Goal: Task Accomplishment & Management: Manage account settings

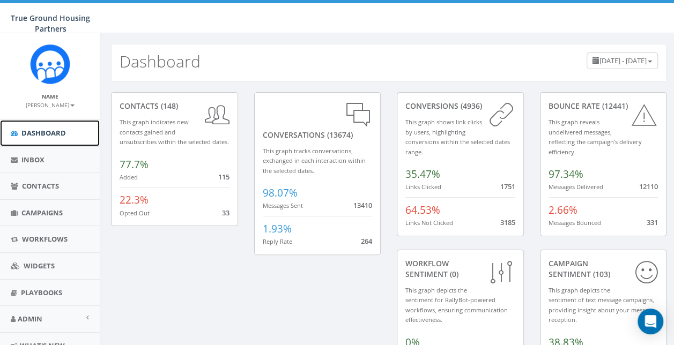
click at [46, 132] on span "Dashboard" at bounding box center [43, 133] width 45 height 10
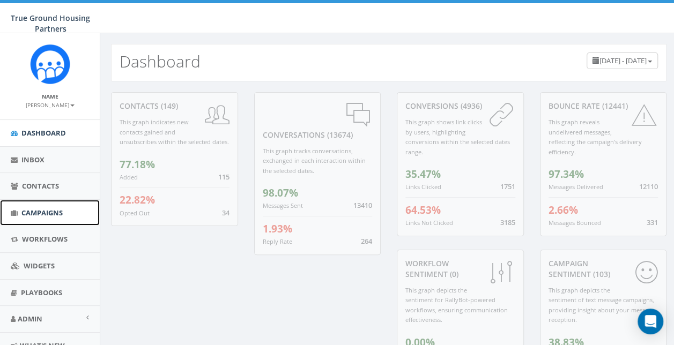
click at [32, 211] on span "Campaigns" at bounding box center [41, 213] width 41 height 10
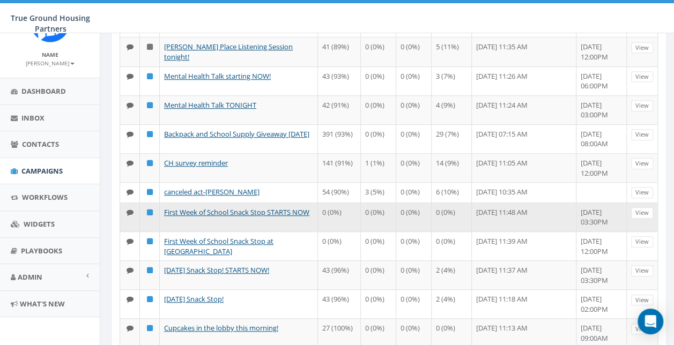
scroll to position [429, 0]
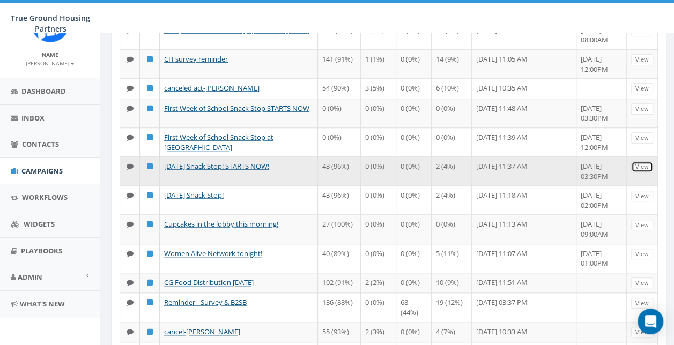
click at [647, 163] on link "View" at bounding box center [642, 166] width 22 height 11
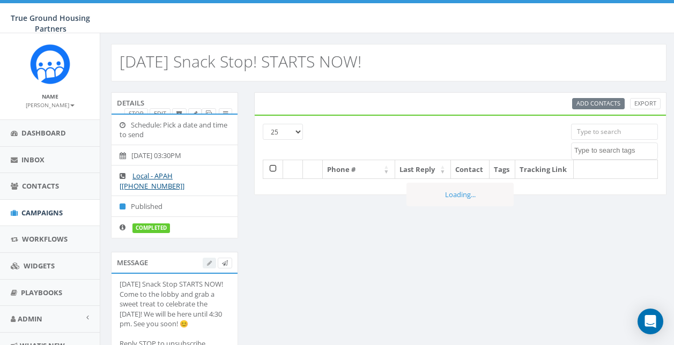
select select
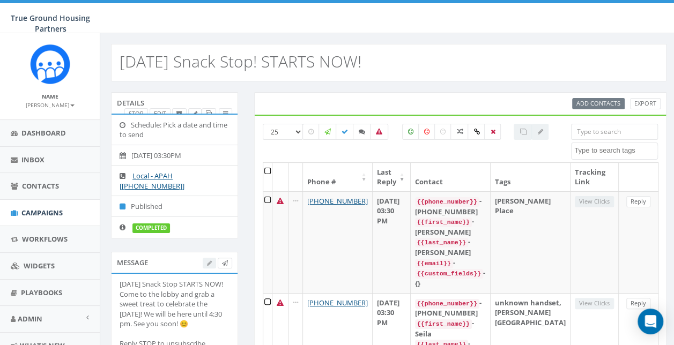
click at [208, 263] on div at bounding box center [218, 263] width 30 height 11
click at [206, 112] on icon at bounding box center [209, 114] width 6 height 6
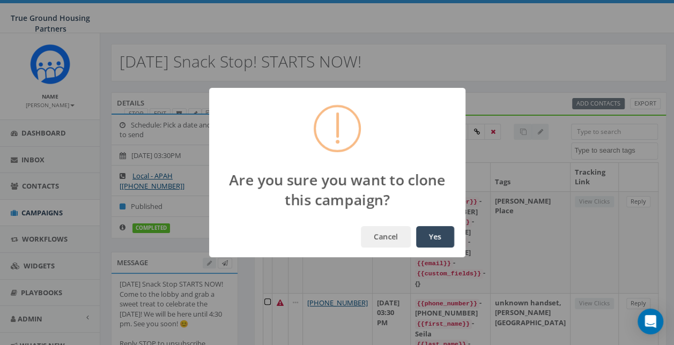
click at [430, 240] on button "Yes" at bounding box center [435, 236] width 38 height 21
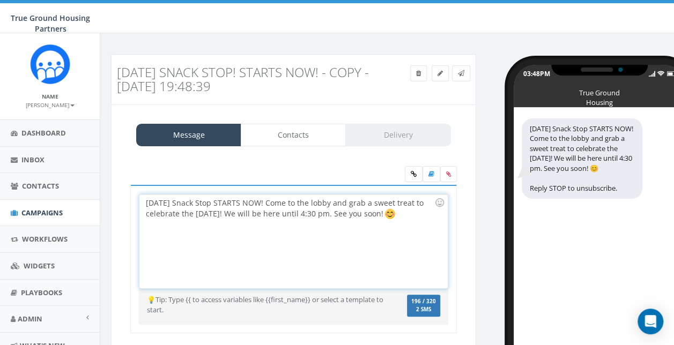
drag, startPoint x: 258, startPoint y: 227, endPoint x: 134, endPoint y: 202, distance: 126.3
click at [136, 198] on div "[DATE] Snack Stop STARTS NOW! Come to the lobby and grab a sweet treat to celeb…" at bounding box center [293, 259] width 327 height 149
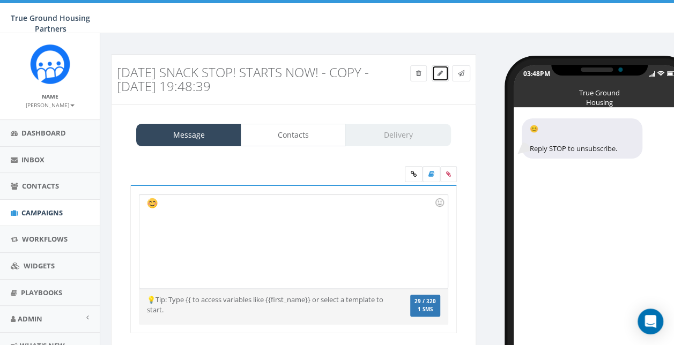
click at [434, 71] on link at bounding box center [440, 73] width 17 height 16
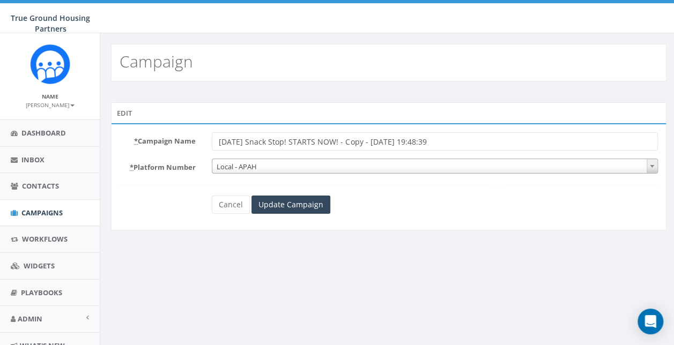
drag, startPoint x: 488, startPoint y: 144, endPoint x: 323, endPoint y: 141, distance: 164.7
click at [323, 141] on input "[DATE] Snack Stop! STARTS NOW! - Copy - [DATE] 19:48:39" at bounding box center [435, 141] width 446 height 18
type input "First Day of School Snack Stop CANCELLED"
click at [287, 202] on input "Update Campaign" at bounding box center [291, 205] width 79 height 18
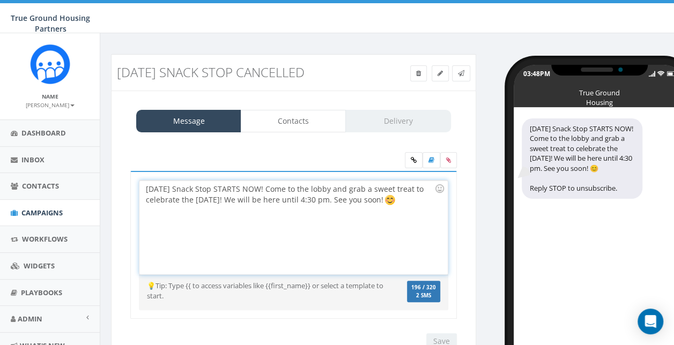
drag, startPoint x: 223, startPoint y: 233, endPoint x: 132, endPoint y: 205, distance: 95.4
click at [132, 205] on div "First Day of School Snack Stop STARTS NOW! Come to the lobby and grab a sweet t…" at bounding box center [293, 245] width 327 height 149
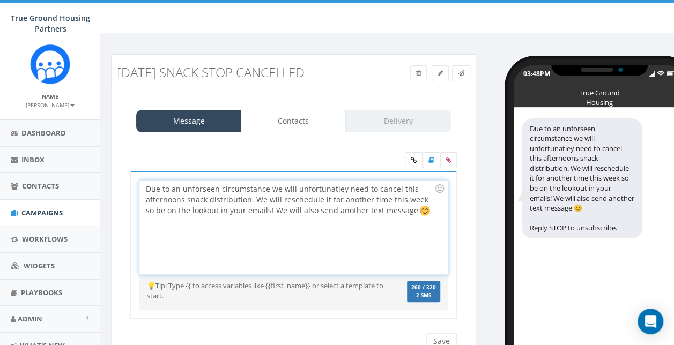
click at [211, 204] on div "Due to an unforseen circumstance we will unfortunatley need to cancel this afte…" at bounding box center [293, 228] width 308 height 94
click at [320, 202] on div "Due to an unforeseen circumstance we will unfortunatley need to cancel this aft…" at bounding box center [293, 228] width 308 height 94
click at [262, 197] on div "Due to an unforeseen circumstance we will unfortunately need to cancel this aft…" at bounding box center [293, 228] width 308 height 94
click at [175, 212] on div "Due to an unforeseen circumstance, we will unfortunately need to cancel this af…" at bounding box center [293, 228] width 308 height 94
click at [428, 211] on div "Due to an unforeseen circumstance, we will unfortunately need to cancel this af…" at bounding box center [293, 228] width 308 height 94
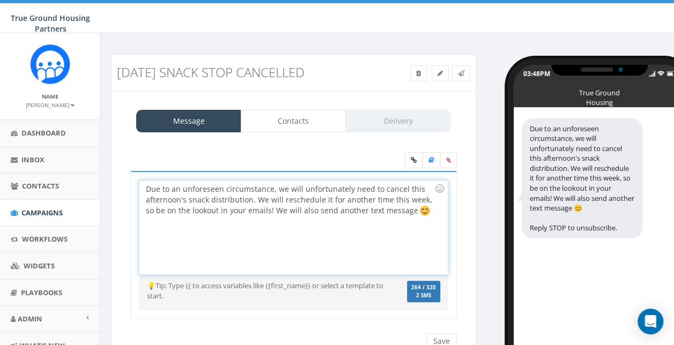
click at [415, 222] on div "Due to an unforeseen circumstance, we will unfortunately need to cancel this af…" at bounding box center [293, 228] width 308 height 94
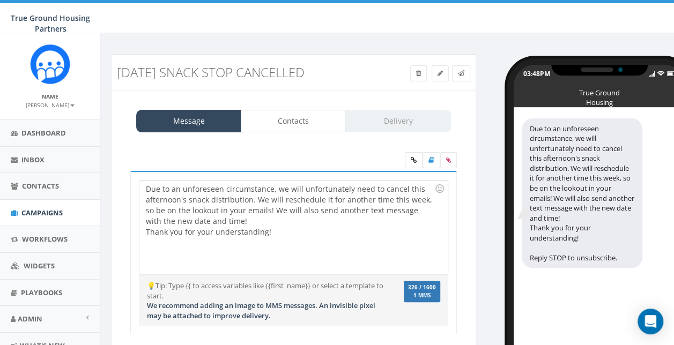
click at [417, 132] on div "Message Contacts Delivery" at bounding box center [293, 121] width 315 height 23
click at [326, 148] on div "Message Contacts Delivery First Day of School Snack Stop STARTS NOW! Come to th…" at bounding box center [293, 238] width 365 height 294
click at [323, 132] on link "Contacts" at bounding box center [293, 121] width 105 height 23
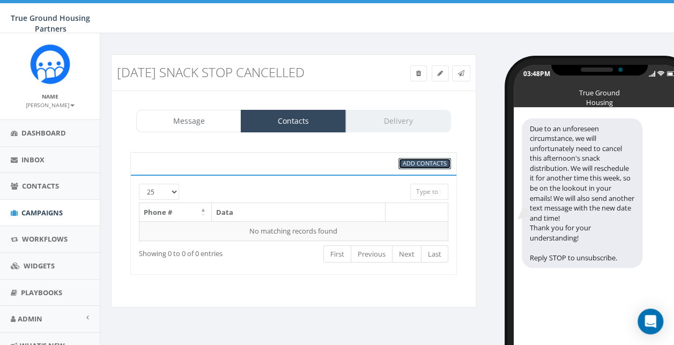
click at [427, 169] on link "Add Contacts" at bounding box center [425, 163] width 53 height 11
select select
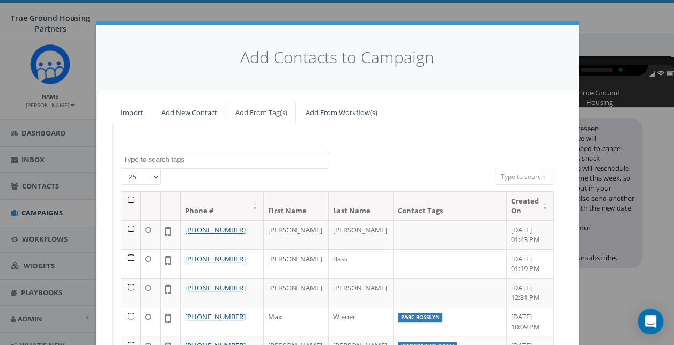
click at [199, 156] on textarea "Search" at bounding box center [226, 160] width 205 height 10
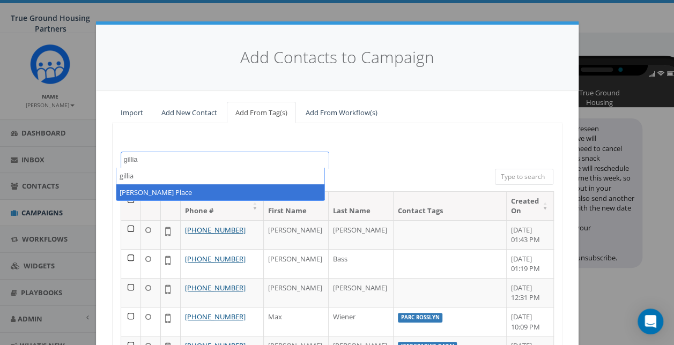
type textarea "gillia"
select select "Gilliam Place"
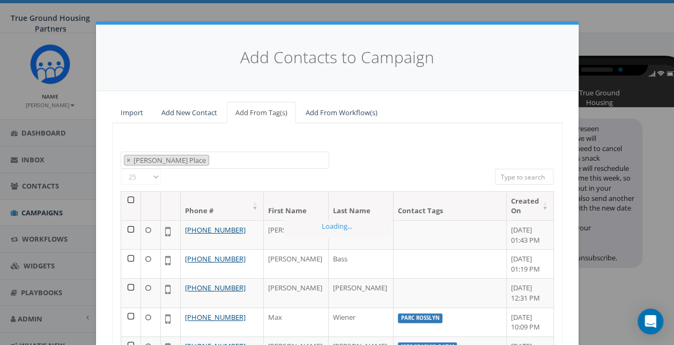
scroll to position [191, 0]
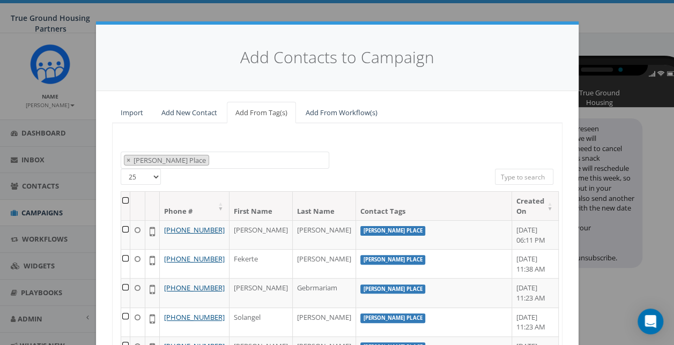
click at [122, 198] on th at bounding box center [125, 206] width 9 height 28
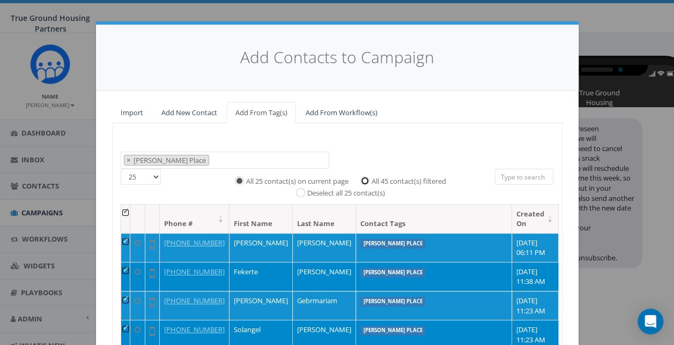
click at [364, 177] on input "All 45 contact(s) filtered" at bounding box center [367, 179] width 7 height 7
radio input "true"
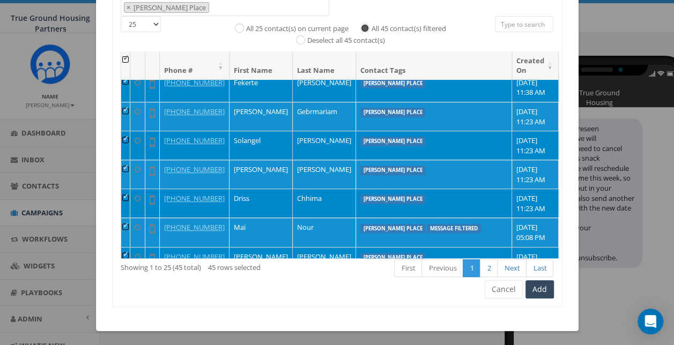
scroll to position [54, 0]
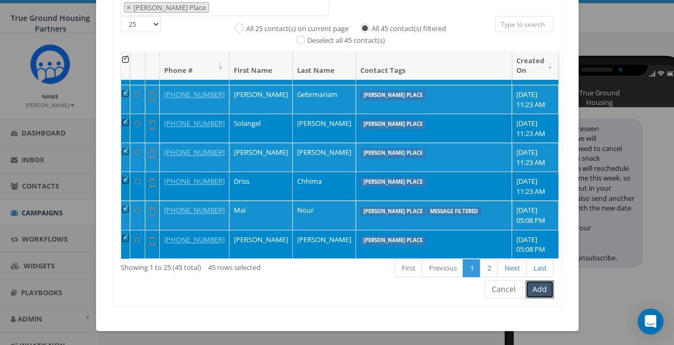
click at [535, 290] on button "Add" at bounding box center [540, 290] width 28 height 18
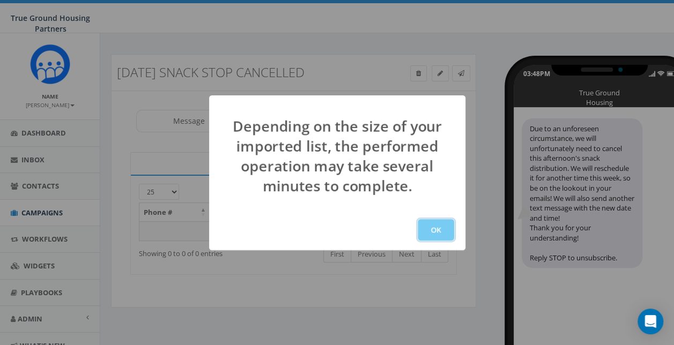
click at [440, 224] on button "OK" at bounding box center [436, 229] width 36 height 21
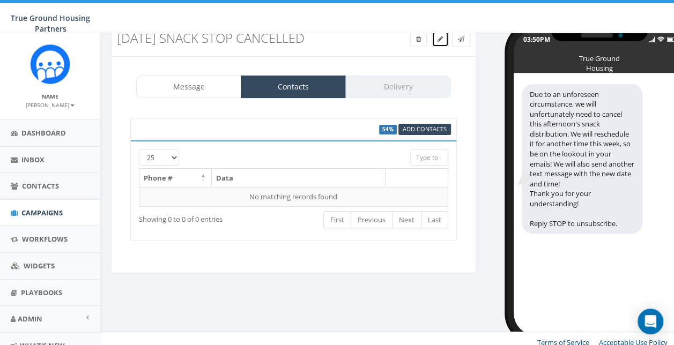
click at [438, 40] on icon at bounding box center [440, 39] width 5 height 6
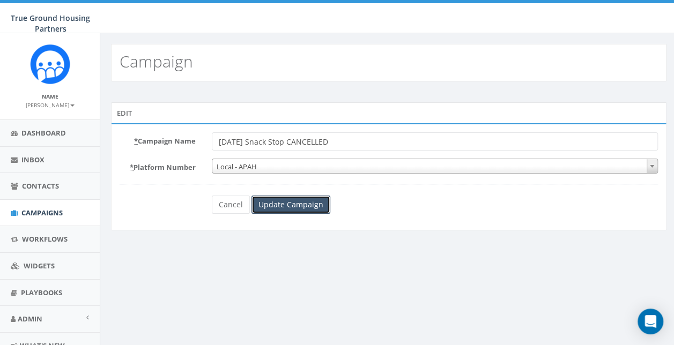
click at [312, 207] on input "Update Campaign" at bounding box center [291, 205] width 79 height 18
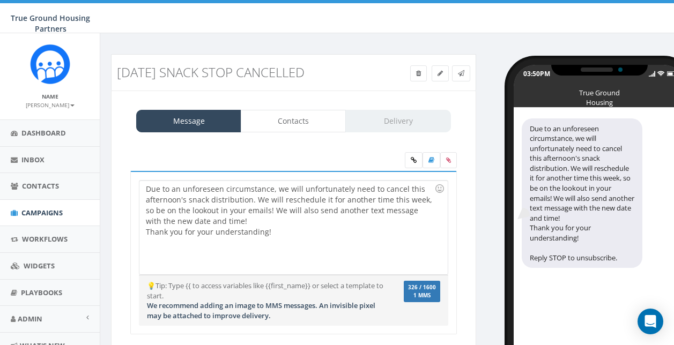
select select
click at [385, 132] on link "Delivery" at bounding box center [397, 121] width 105 height 23
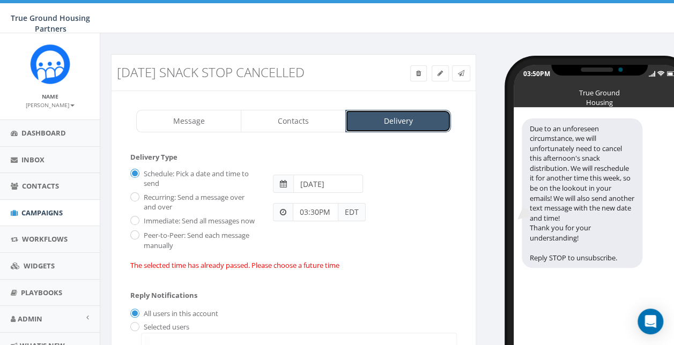
scroll to position [107, 0]
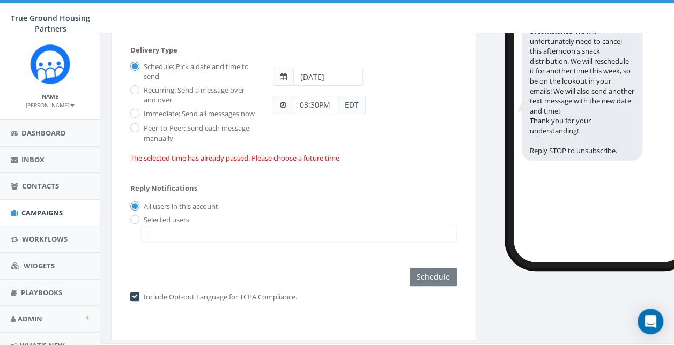
click at [350, 114] on span "EDT" at bounding box center [351, 105] width 27 height 18
click at [289, 114] on span at bounding box center [283, 105] width 20 height 18
click at [318, 114] on input "03:30PM" at bounding box center [316, 105] width 46 height 18
type input "03:51PM"
click at [320, 207] on div "Reply Notifications All users in this account Selected users [EMAIL_ADDRESS][DO…" at bounding box center [293, 210] width 327 height 75
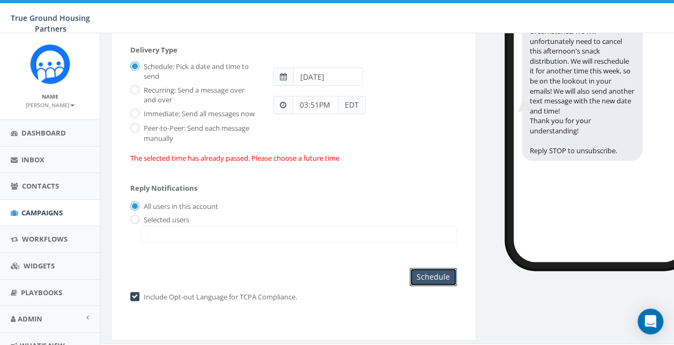
click at [443, 286] on input "Schedule" at bounding box center [433, 277] width 47 height 18
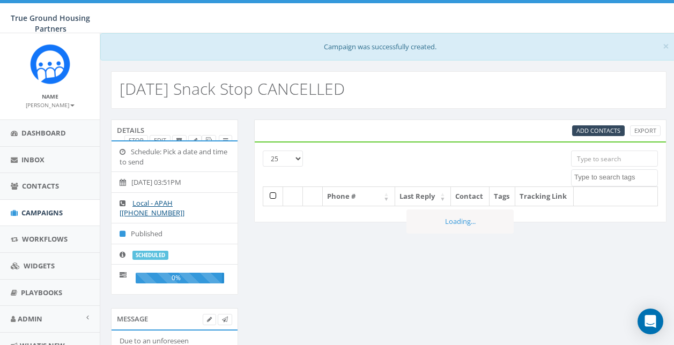
select select
